Goal: Obtain resource: Download file/media

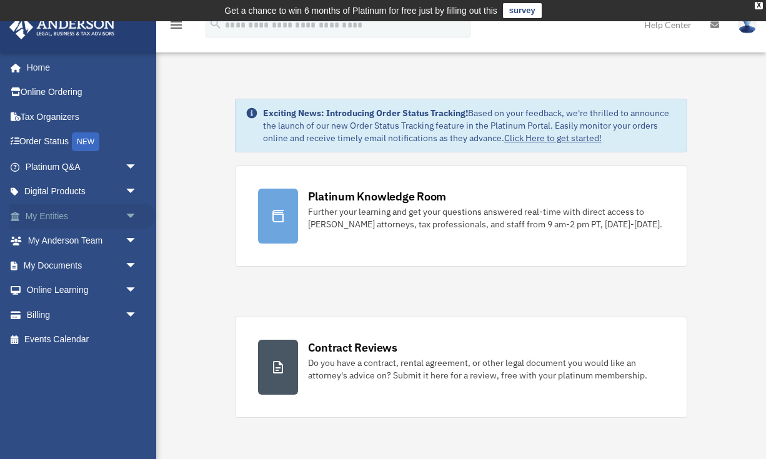
click at [130, 210] on span "arrow_drop_down" at bounding box center [137, 217] width 25 height 26
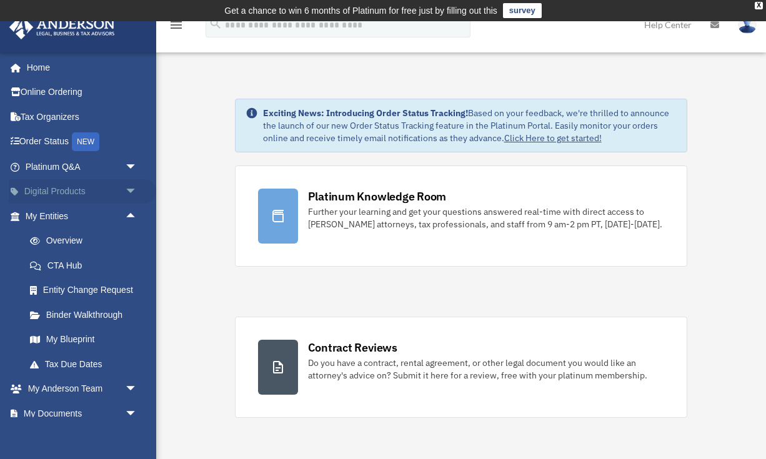
click at [127, 192] on span "arrow_drop_down" at bounding box center [137, 192] width 25 height 26
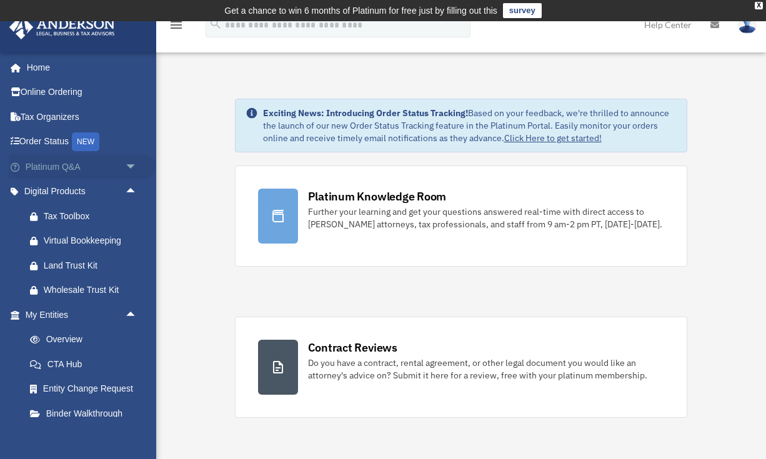
click at [129, 168] on span "arrow_drop_down" at bounding box center [137, 167] width 25 height 26
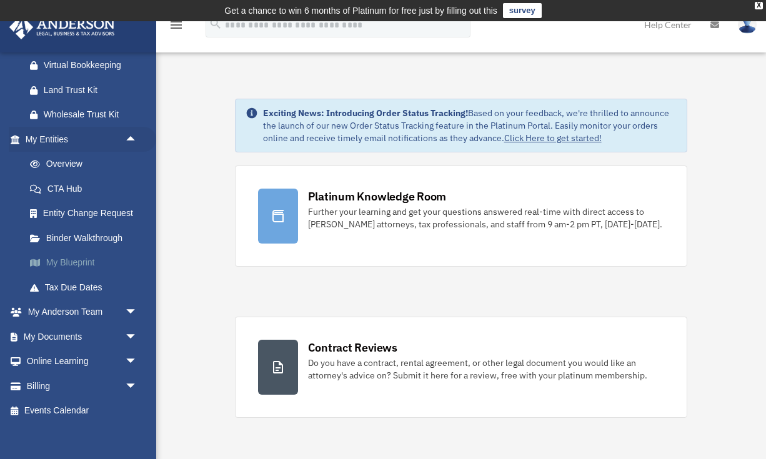
scroll to position [443, 0]
click at [71, 330] on link "My Documents arrow_drop_down" at bounding box center [82, 337] width 147 height 25
click at [125, 329] on span "arrow_drop_down" at bounding box center [137, 338] width 25 height 26
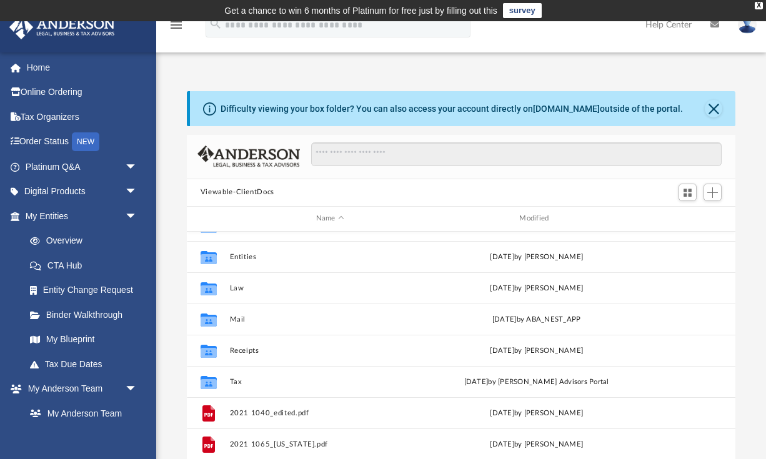
scroll to position [22, 0]
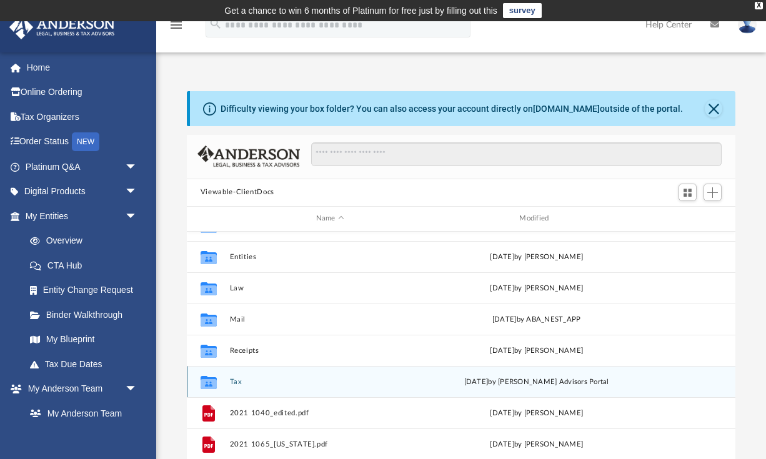
click at [233, 377] on button "Tax" at bounding box center [329, 381] width 201 height 8
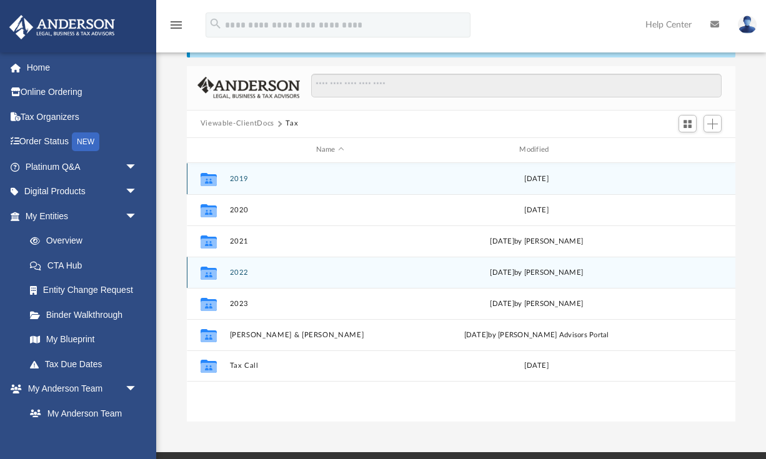
scroll to position [72, 0]
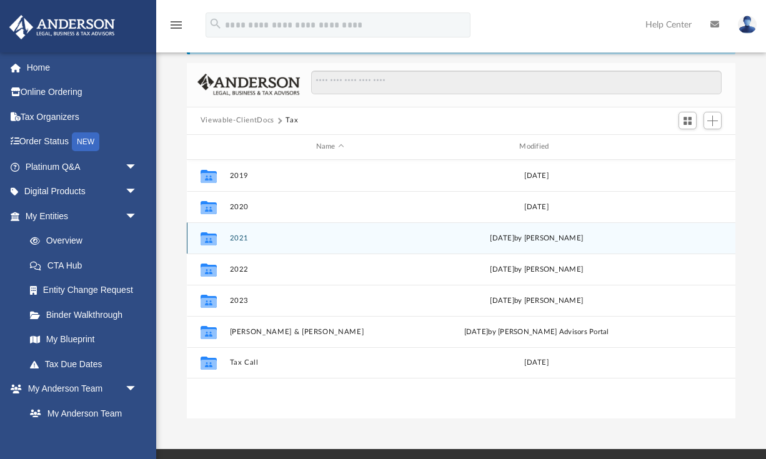
click at [239, 237] on button "2021" at bounding box center [329, 238] width 201 height 8
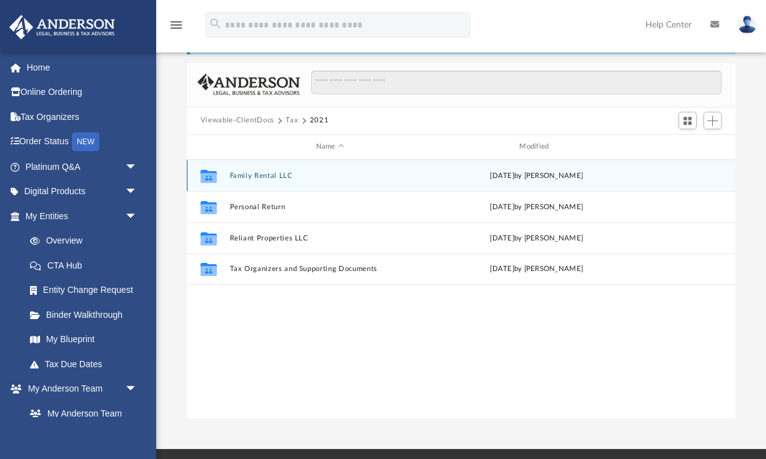
click at [278, 180] on div "Collaborated Folder Family Rental LLC [DATE] by [PERSON_NAME]" at bounding box center [461, 175] width 548 height 31
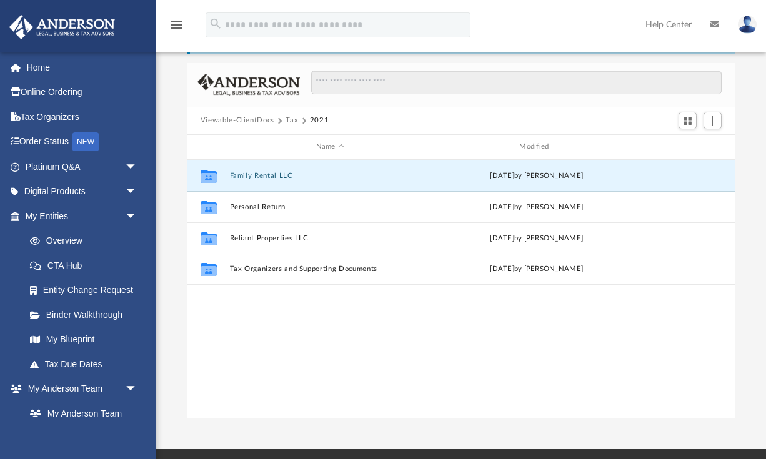
click at [274, 175] on button "Family Rental LLC" at bounding box center [329, 175] width 201 height 8
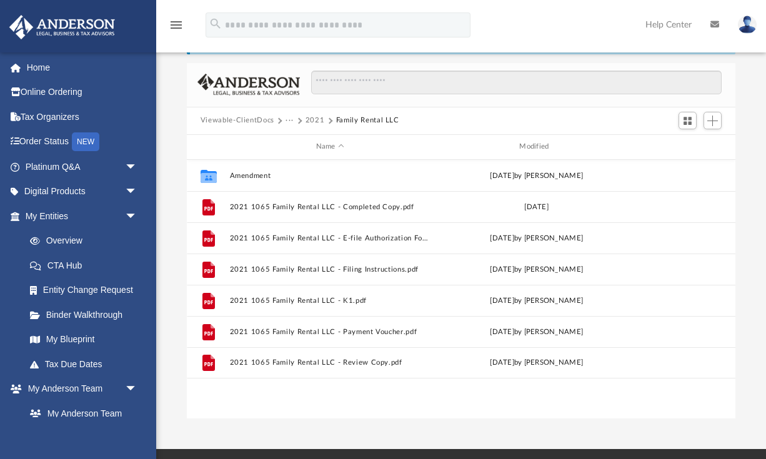
click at [310, 120] on button "2021" at bounding box center [314, 120] width 19 height 11
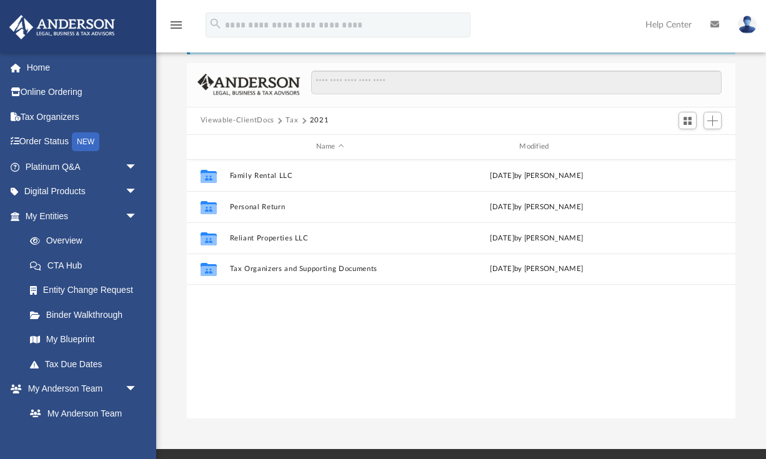
click at [291, 121] on button "Tax" at bounding box center [291, 120] width 12 height 11
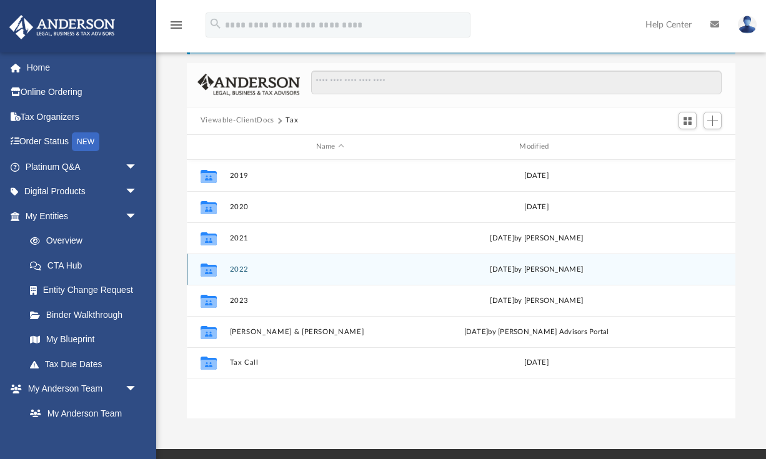
click at [232, 269] on button "2022" at bounding box center [329, 269] width 201 height 8
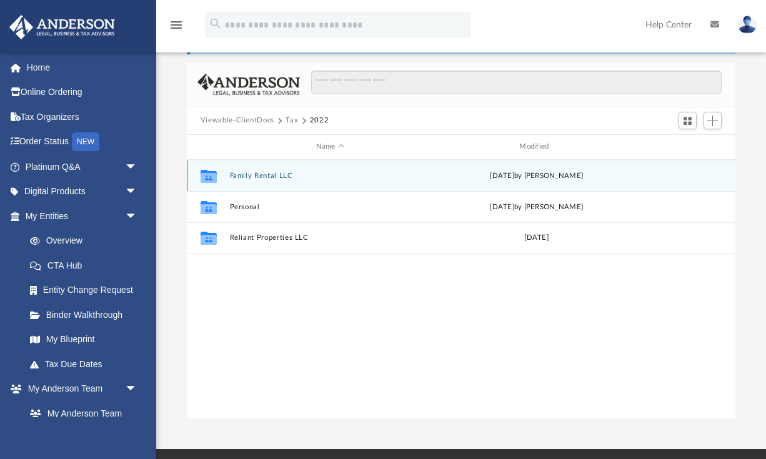
click at [253, 179] on div "Collaborated Folder Family Rental LLC [DATE] by [PERSON_NAME]" at bounding box center [461, 175] width 548 height 31
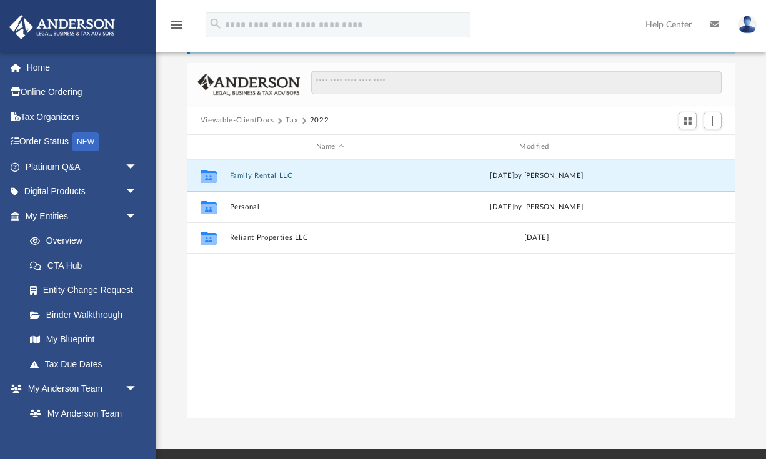
click at [252, 177] on button "Family Rental LLC" at bounding box center [329, 175] width 201 height 8
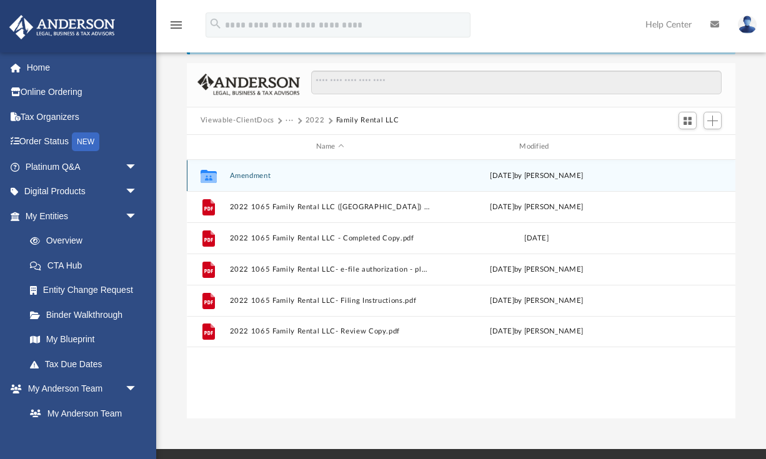
click at [247, 178] on button "Amendment" at bounding box center [329, 175] width 201 height 8
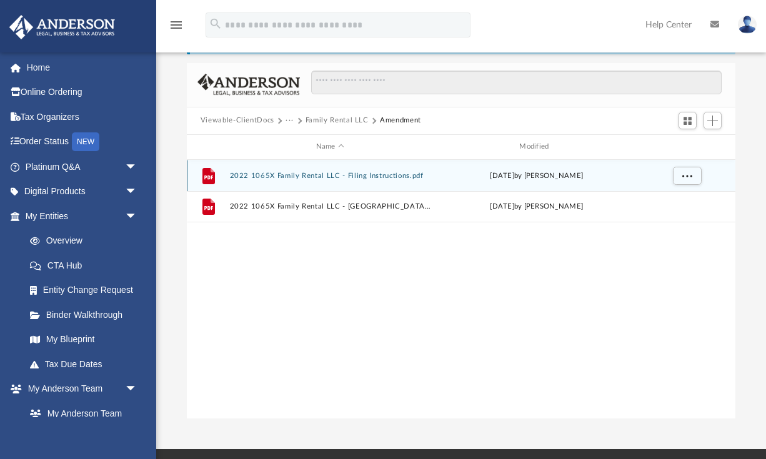
click at [338, 175] on button "2022 1065X Family Rental LLC - Filing Instructions.pdf" at bounding box center [329, 175] width 201 height 8
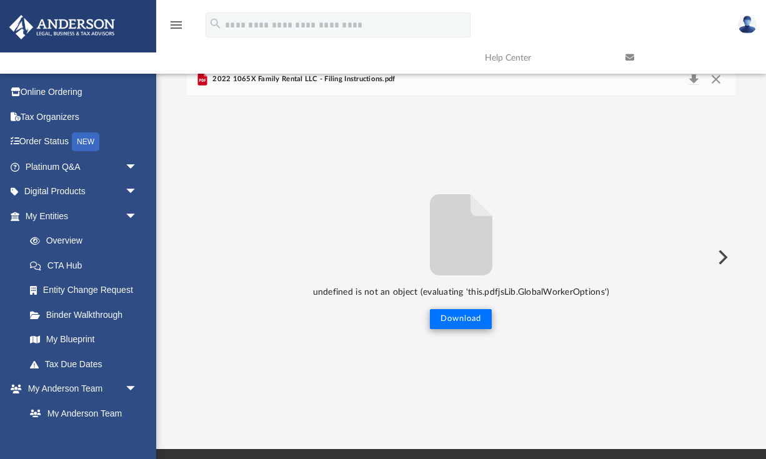
click at [467, 317] on button "Download" at bounding box center [461, 319] width 62 height 20
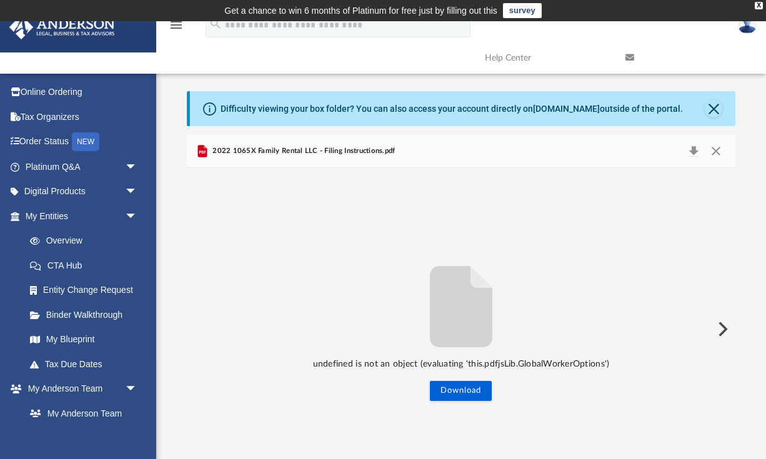
scroll to position [0, 0]
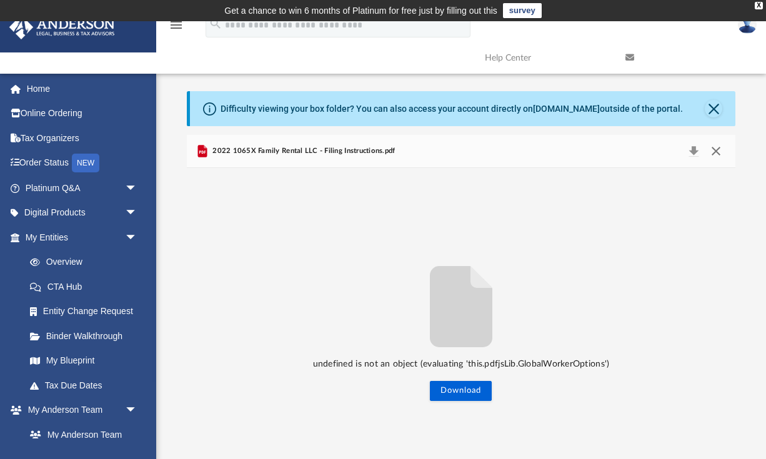
click at [714, 154] on button "Close" at bounding box center [715, 150] width 22 height 17
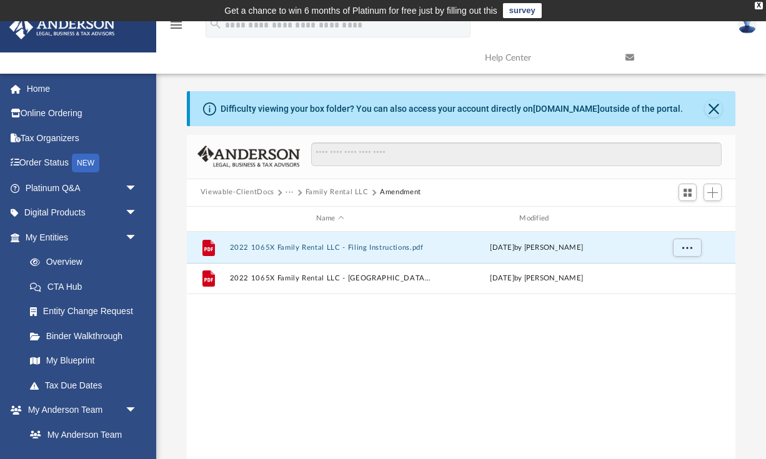
click at [310, 189] on button "Family Rental LLC" at bounding box center [336, 192] width 63 height 11
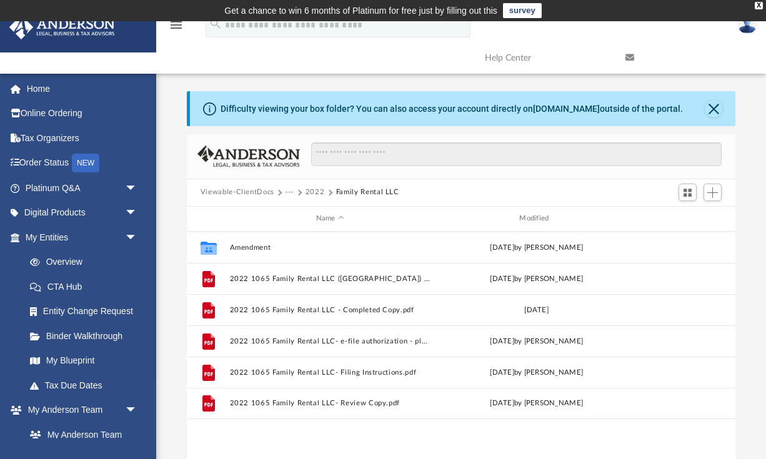
click at [287, 192] on button "···" at bounding box center [289, 192] width 8 height 11
click at [292, 210] on li "Tax" at bounding box center [296, 213] width 12 height 13
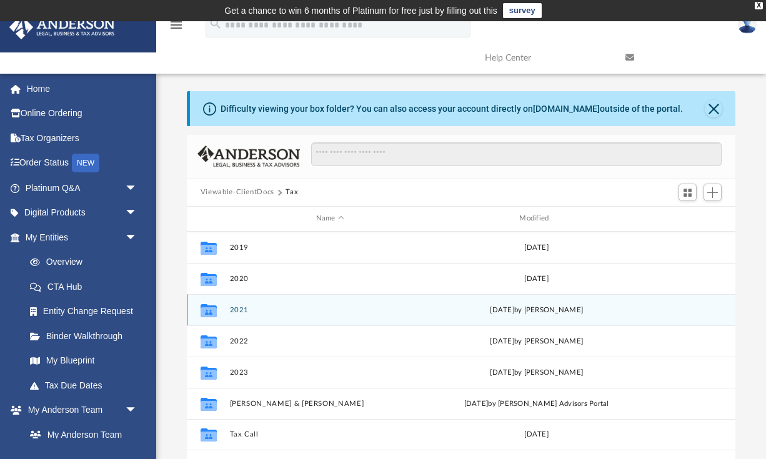
click at [233, 304] on div "Collaborated Folder 2021 [DATE] by [PERSON_NAME]" at bounding box center [461, 309] width 548 height 31
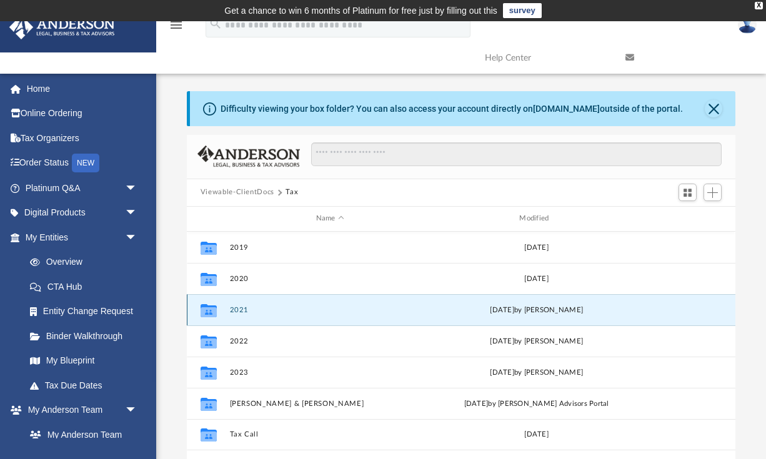
click at [234, 307] on button "2021" at bounding box center [329, 309] width 201 height 8
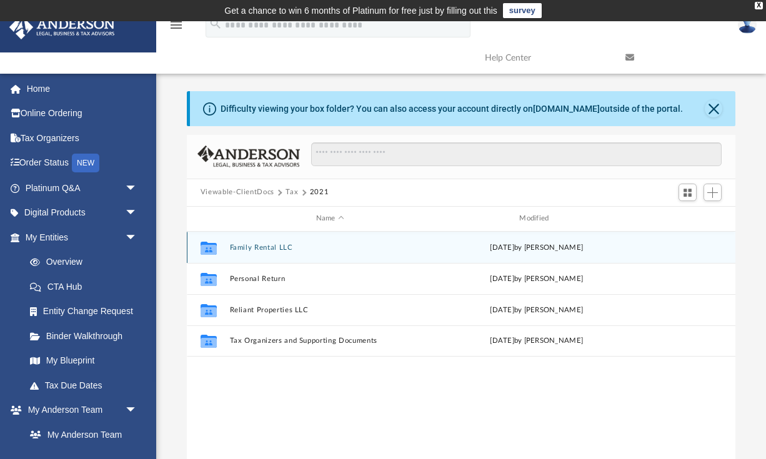
click at [275, 245] on button "Family Rental LLC" at bounding box center [329, 247] width 201 height 8
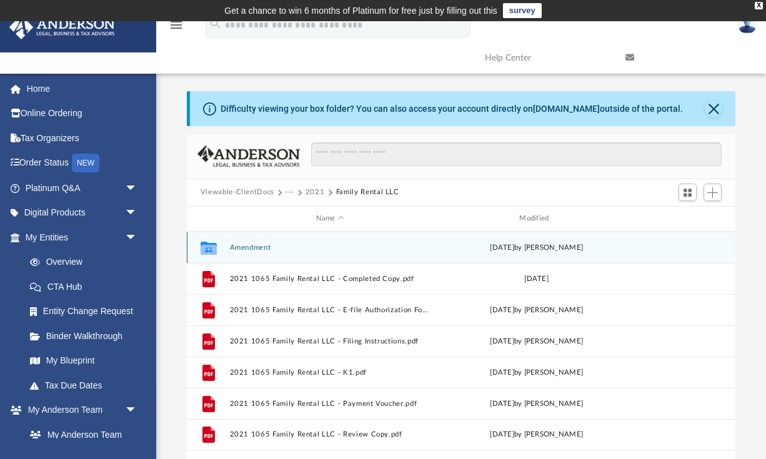
click at [275, 243] on button "Amendment" at bounding box center [329, 247] width 201 height 8
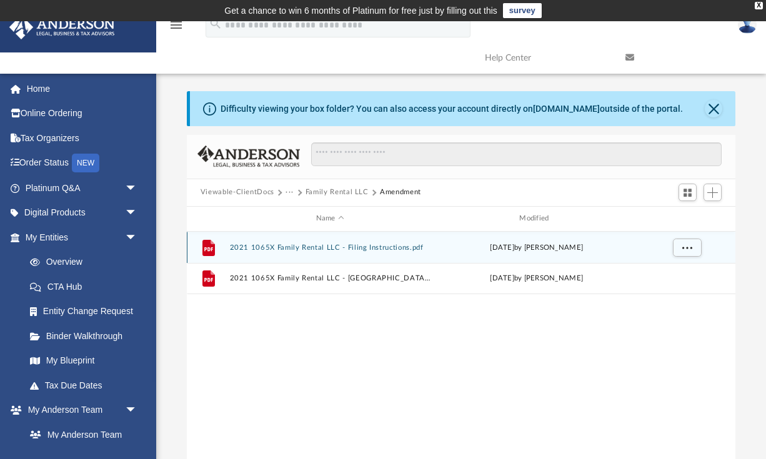
click at [365, 247] on button "2021 1065X Family Rental LLC - Filing Instructions.pdf" at bounding box center [329, 247] width 201 height 8
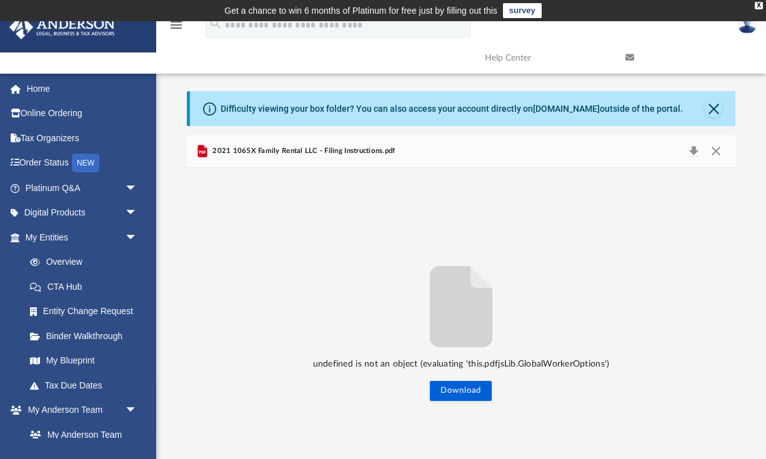
scroll to position [31, 0]
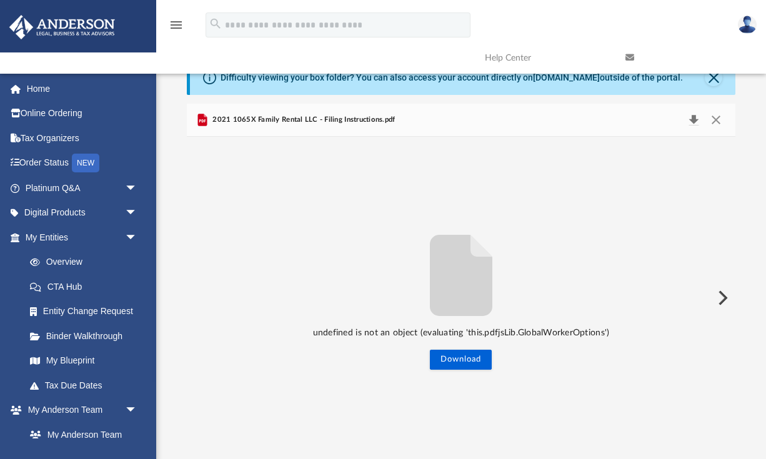
click at [686, 121] on button "Download" at bounding box center [693, 119] width 22 height 17
